Goal: Complete application form

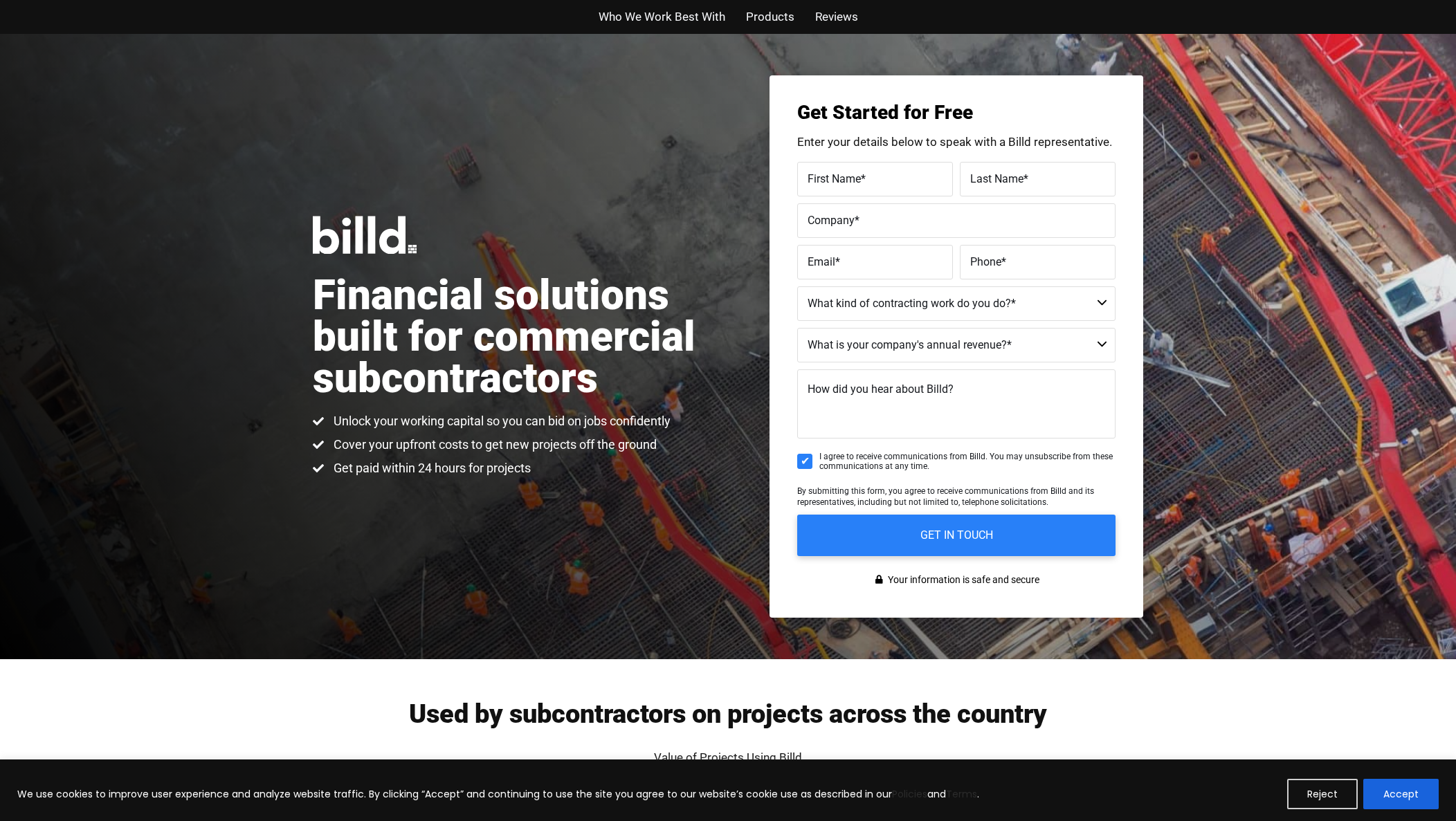
click at [841, 176] on span "First Name" at bounding box center [833, 177] width 54 height 13
click at [841, 176] on input "First Name *" at bounding box center [875, 178] width 155 height 34
click at [835, 191] on input "rr" at bounding box center [875, 178] width 155 height 34
type input "RITCHARD"
type input "JEWETT"
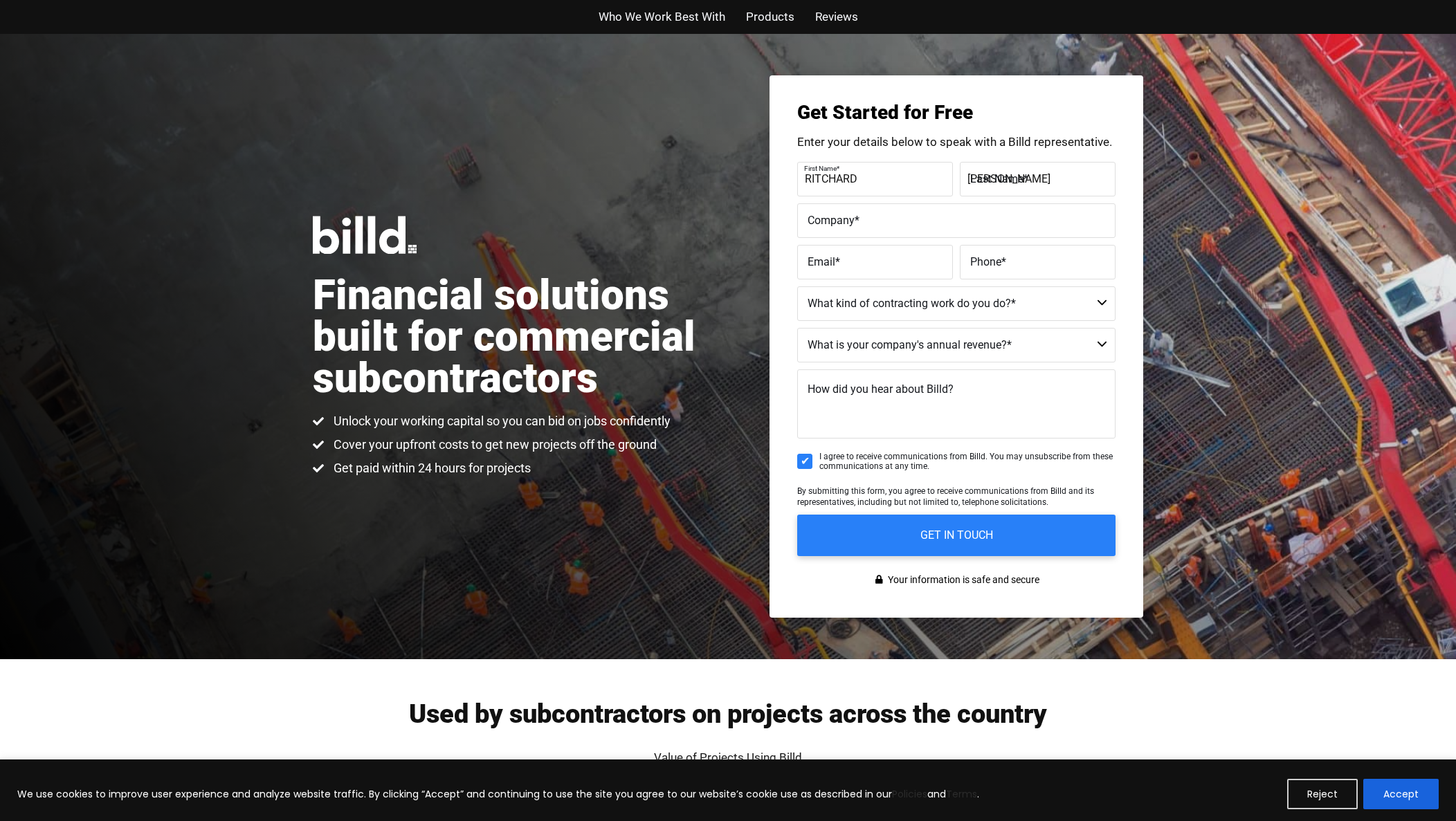
type input "JEWETT FAMILY CONSTRUCTION"
type input "JEWETTFAMILYCONSTRUCTION@AOL.COM"
type input "(760) 915-0037"
click at [852, 309] on select "Commercial Commercial and Residential Residential Not a Contractor" at bounding box center [956, 303] width 318 height 34
select select "Residential"
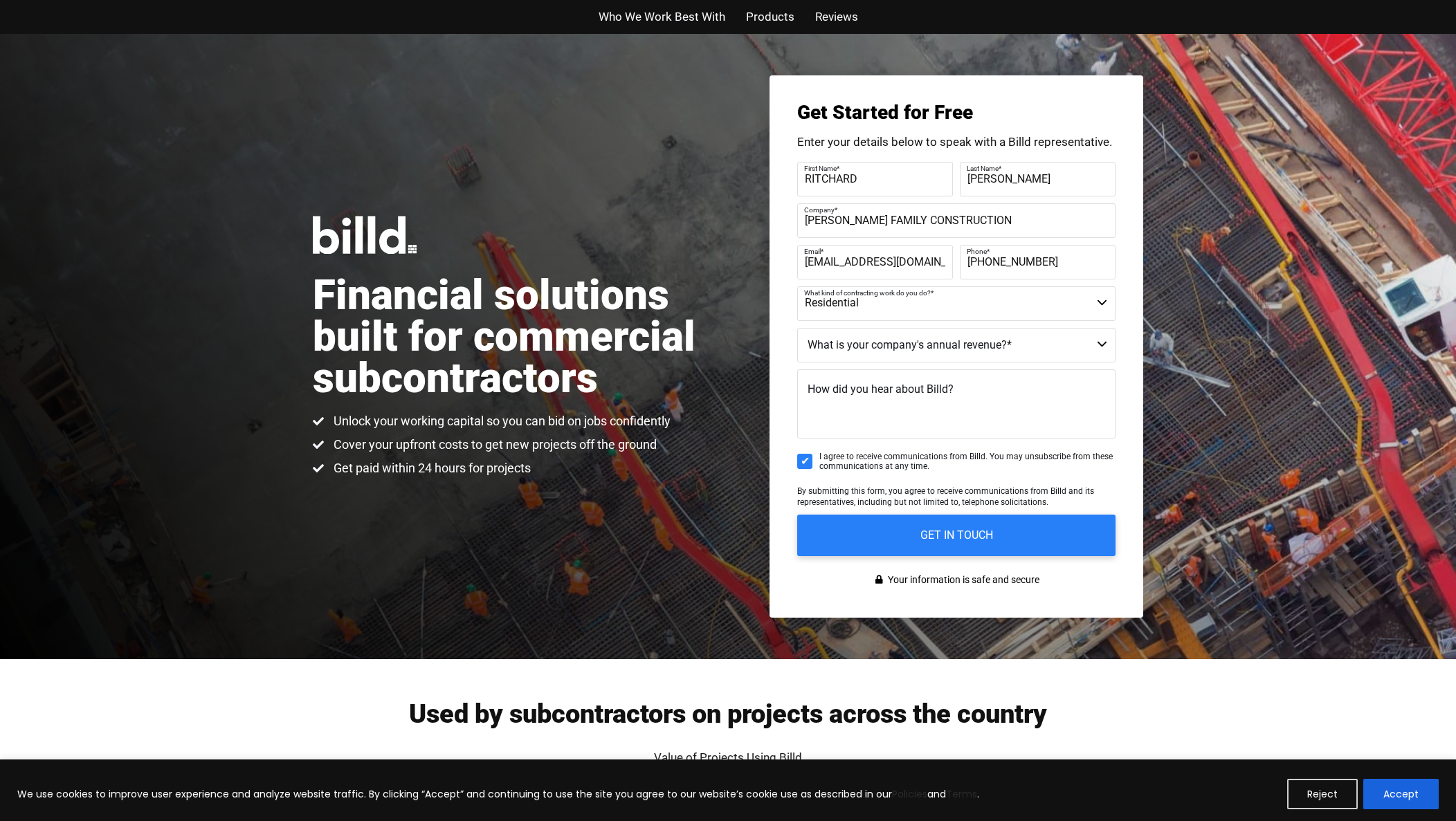
click at [797, 286] on select "Commercial Commercial and Residential Residential Not a Contractor" at bounding box center [956, 303] width 318 height 34
click at [881, 349] on select "$40M + $25M - $40M $8M - $25M $4M - $8M $2M - $4M $1M - $2M Less than $1M" at bounding box center [956, 344] width 318 height 34
select select "Less than $1M"
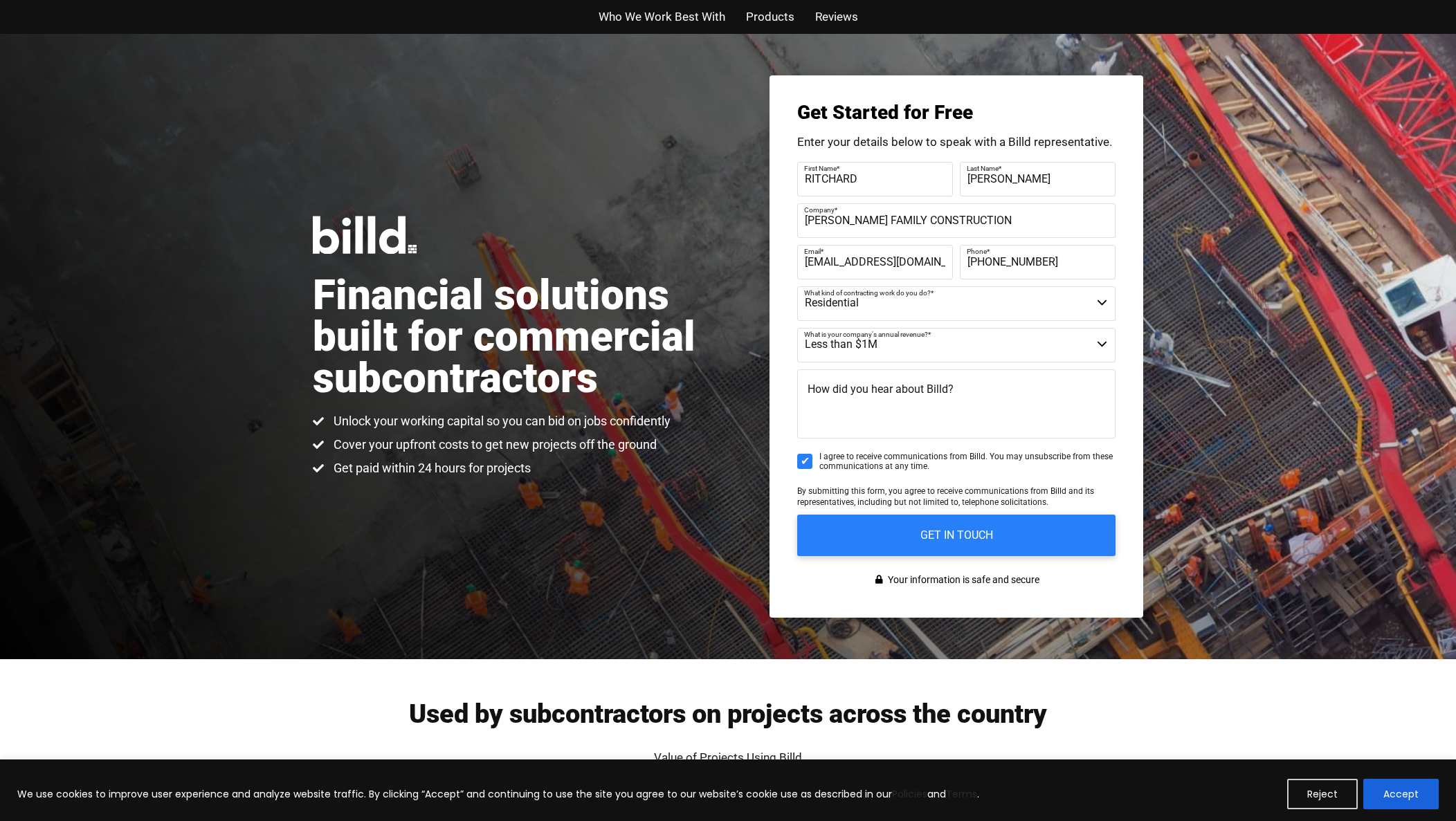
click at [797, 328] on select "$40M + $25M - $40M $8M - $25M $4M - $8M $2M - $4M $1M - $2M Less than $1M" at bounding box center [956, 344] width 318 height 34
click at [869, 397] on label "How did you hear about Billd?" at bounding box center [880, 390] width 146 height 20
click at [869, 397] on textarea "How did you hear about Billd?" at bounding box center [956, 404] width 318 height 69
type textarea "bing"
click at [901, 536] on input "GET IN TOUCH" at bounding box center [956, 536] width 335 height 44
